Goal: Communication & Community: Answer question/provide support

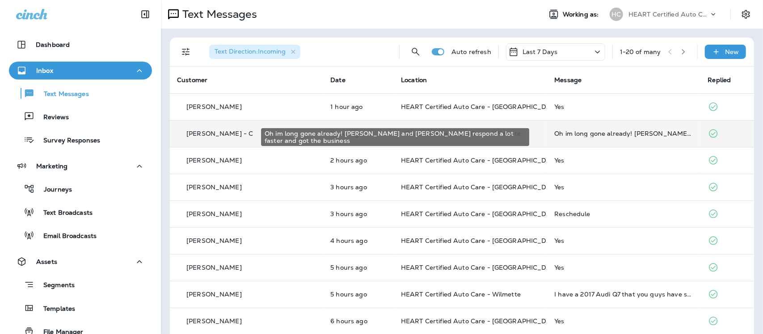
click at [554, 132] on div "Oh im long gone already! [PERSON_NAME] and [PERSON_NAME] respond a lot faster a…" at bounding box center [623, 133] width 139 height 7
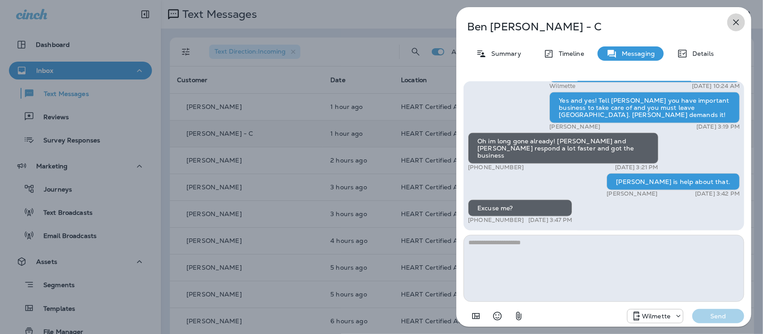
click at [736, 22] on icon "button" at bounding box center [736, 23] width 6 height 6
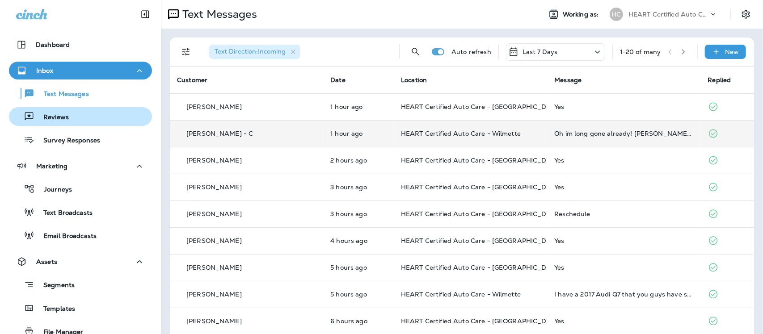
click at [63, 115] on p "Reviews" at bounding box center [51, 117] width 34 height 8
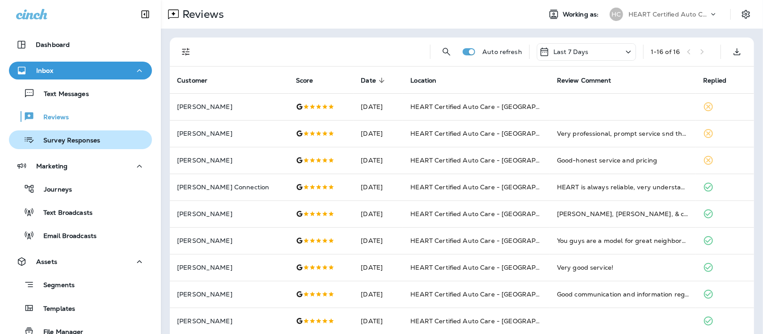
click at [84, 137] on p "Survey Responses" at bounding box center [67, 141] width 66 height 8
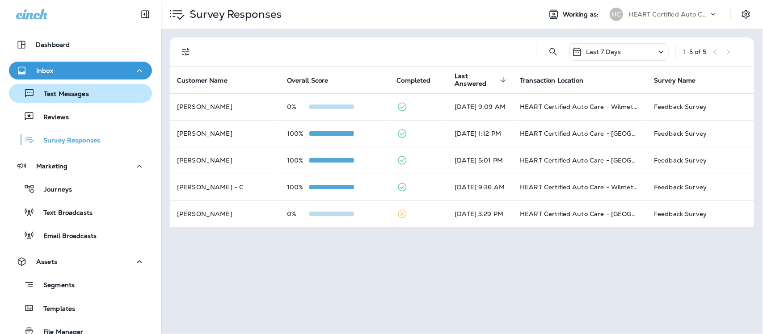
click at [71, 97] on p "Text Messages" at bounding box center [62, 94] width 54 height 8
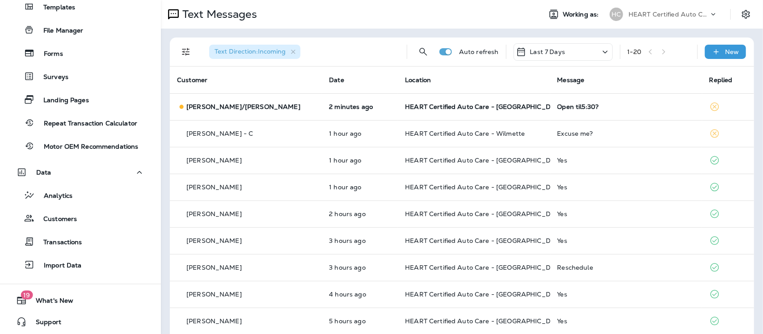
scroll to position [302, 0]
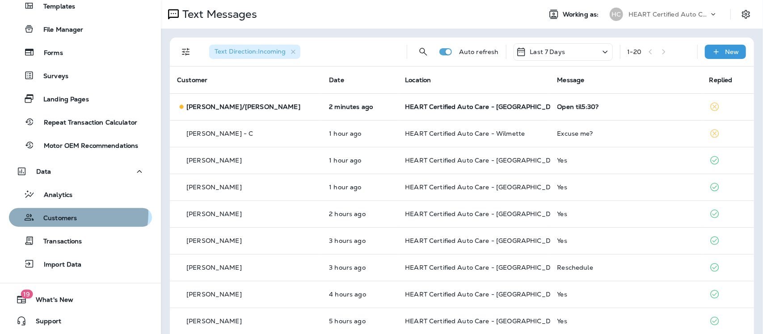
click at [75, 214] on p "Customers" at bounding box center [55, 218] width 42 height 8
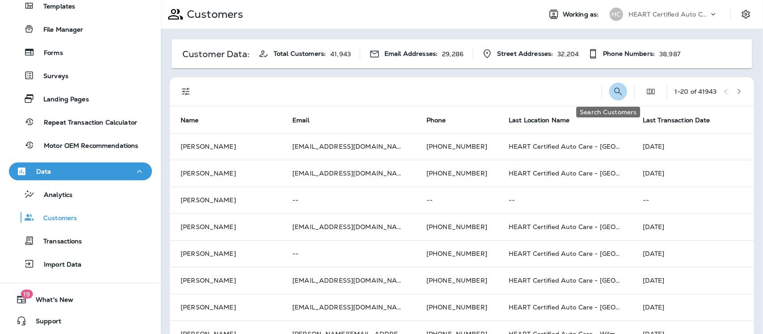
click at [613, 95] on icon "Search Customers" at bounding box center [618, 91] width 11 height 11
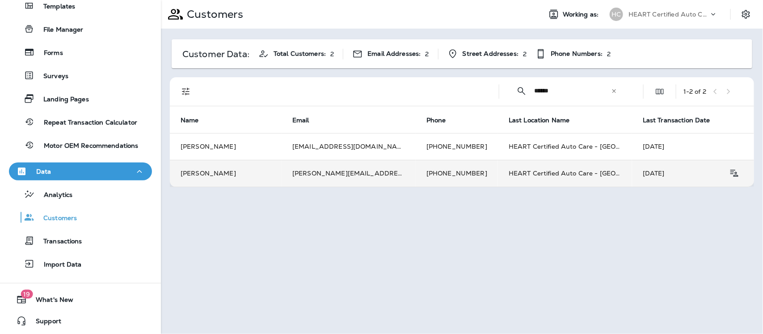
type input "******"
click at [353, 171] on td "[PERSON_NAME][EMAIL_ADDRESS][PERSON_NAME][DOMAIN_NAME]" at bounding box center [348, 173] width 134 height 27
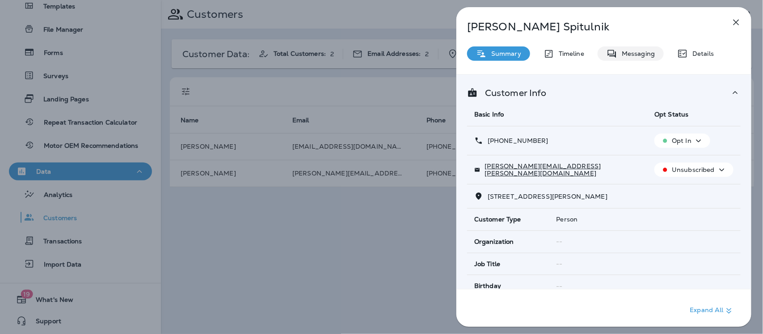
click at [622, 55] on p "Messaging" at bounding box center [636, 53] width 38 height 7
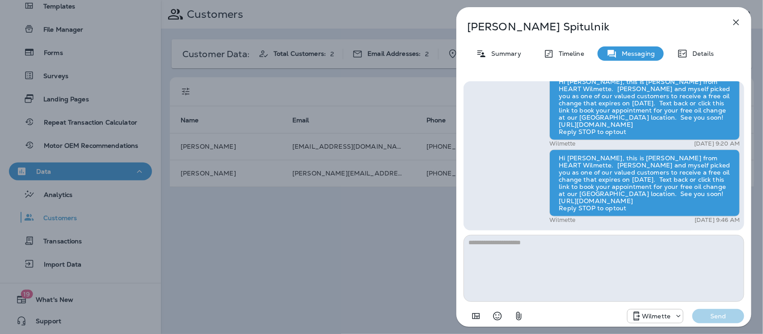
click at [738, 19] on icon "button" at bounding box center [736, 22] width 11 height 11
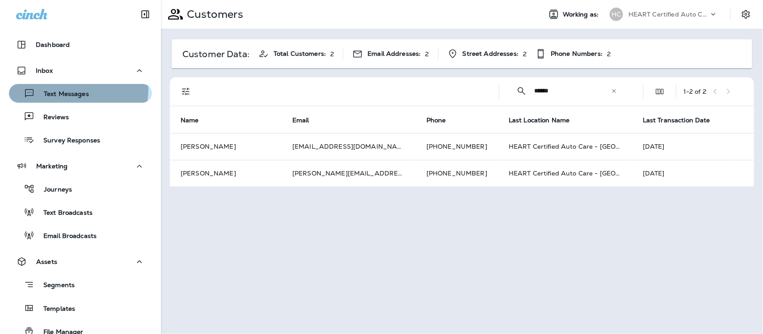
click at [73, 89] on div "Text Messages" at bounding box center [51, 93] width 76 height 13
